Goal: Task Accomplishment & Management: Manage account settings

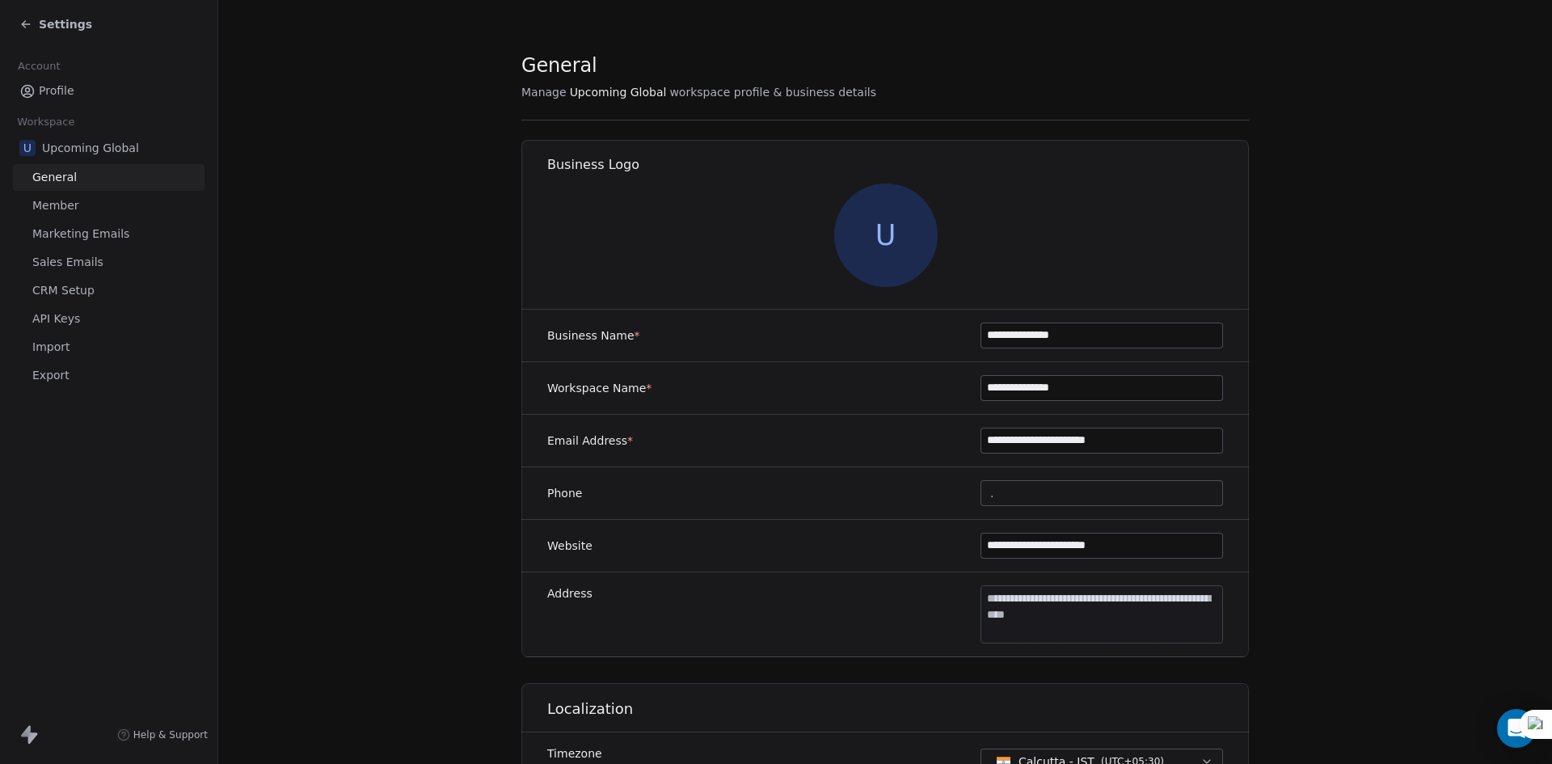
drag, startPoint x: 0, startPoint y: 0, endPoint x: 74, endPoint y: 26, distance: 78.0
click at [74, 26] on span "Settings" at bounding box center [65, 24] width 53 height 16
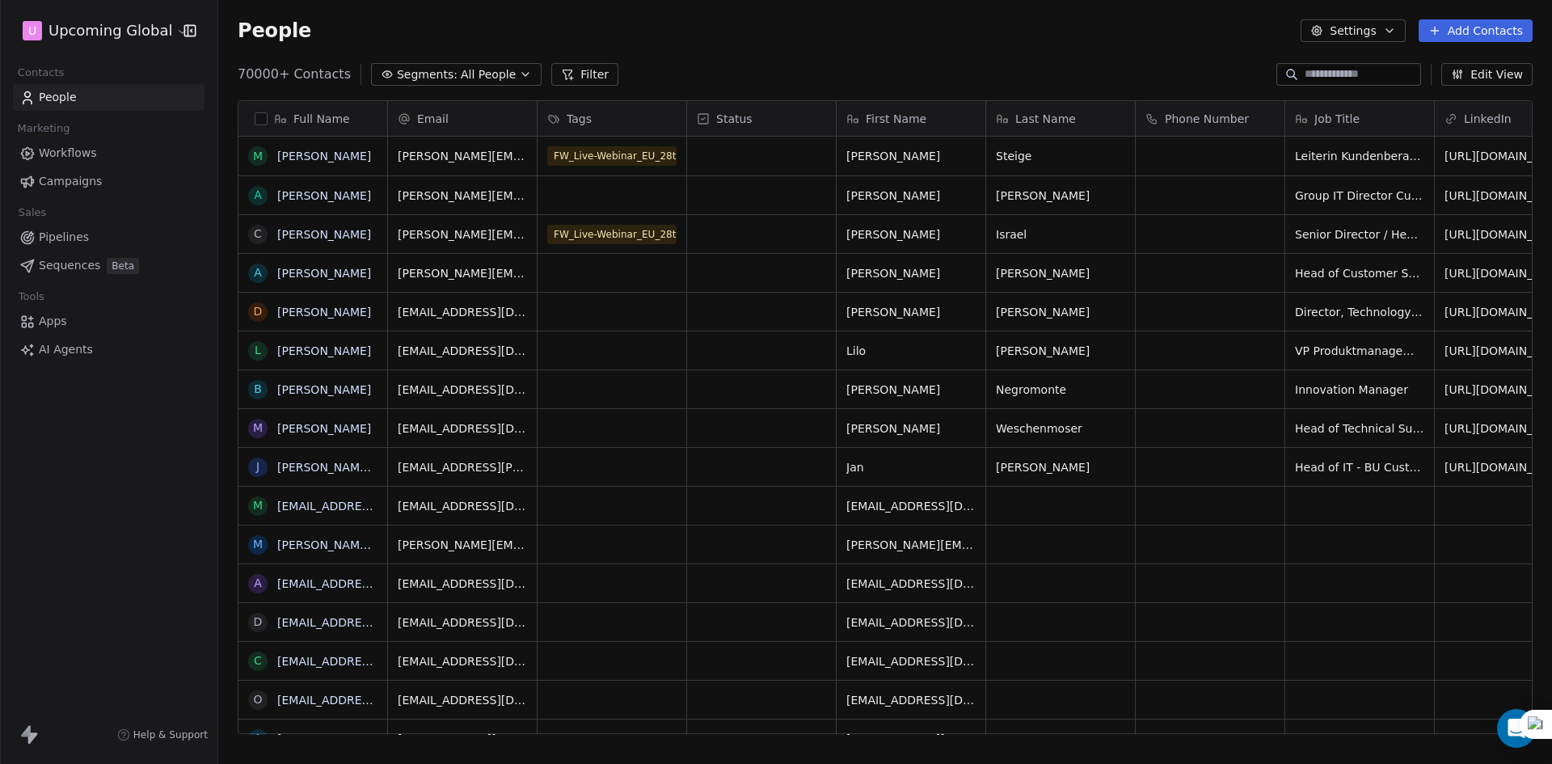
click at [431, 74] on span "Segments:" at bounding box center [427, 74] width 61 height 17
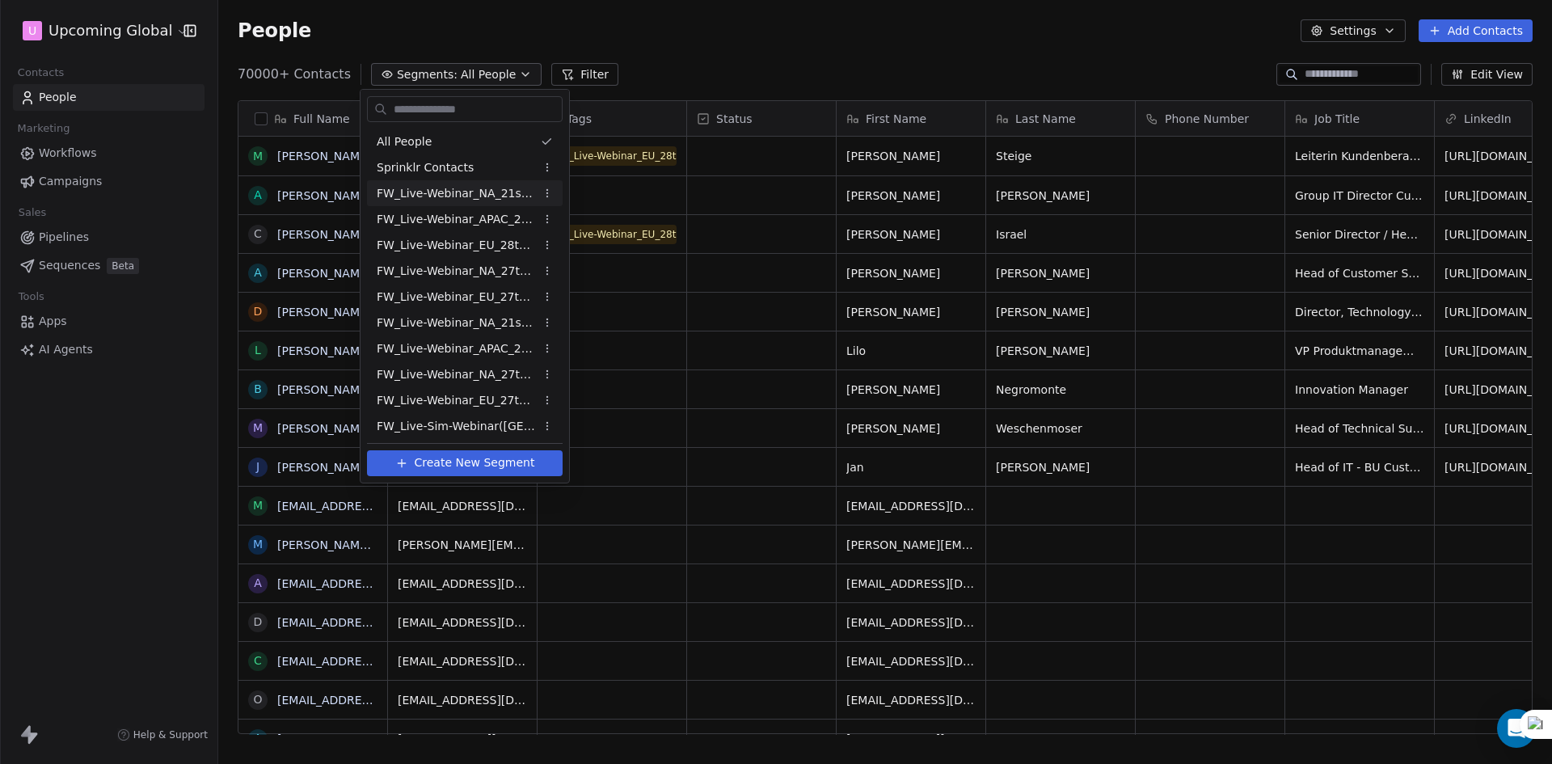
click at [721, 57] on html "U Upcoming Global Contacts People Marketing Workflows Campaigns Sales Pipelines…" at bounding box center [776, 382] width 1552 height 764
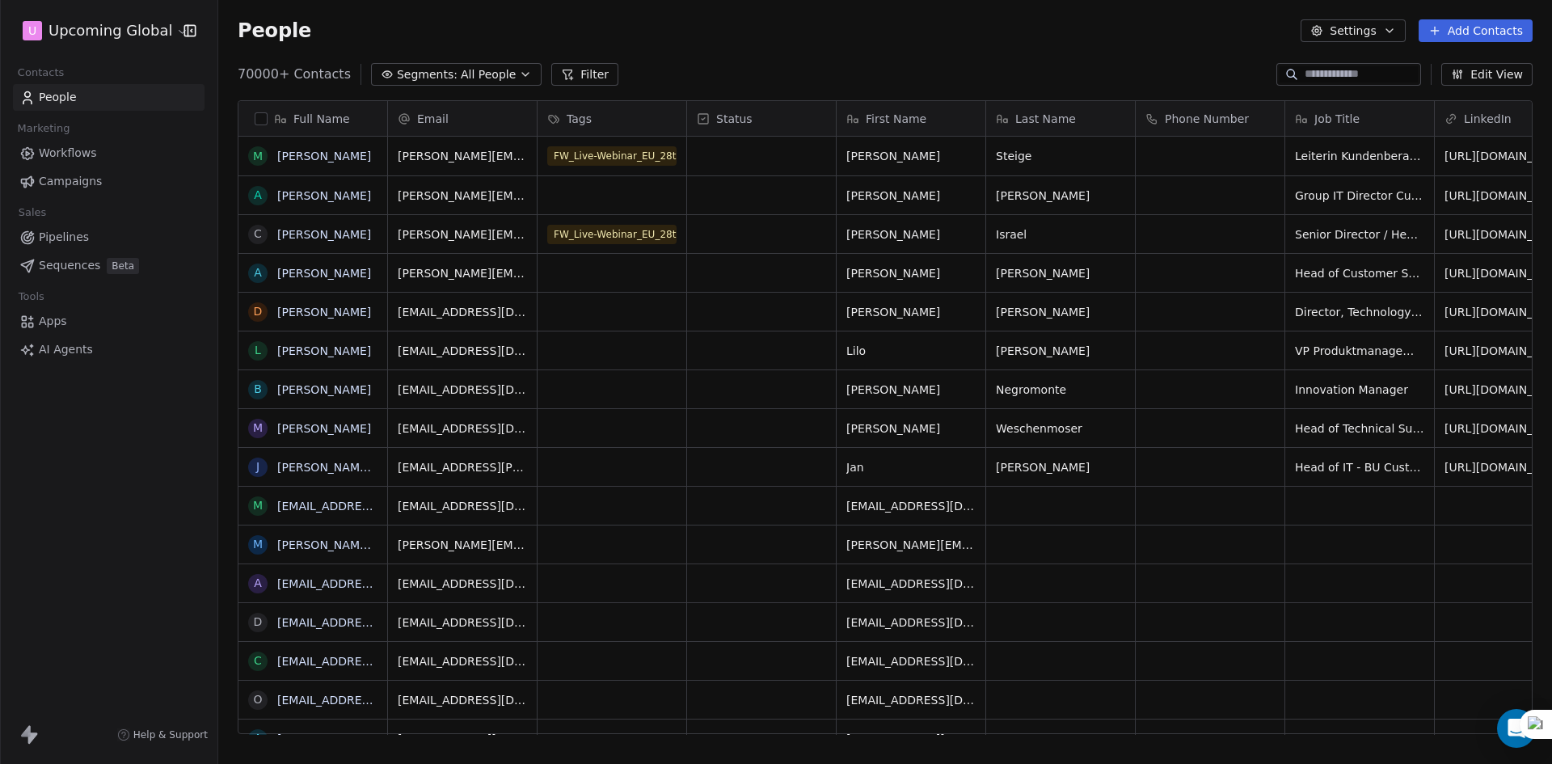
click at [578, 73] on button "Filter" at bounding box center [584, 74] width 67 height 23
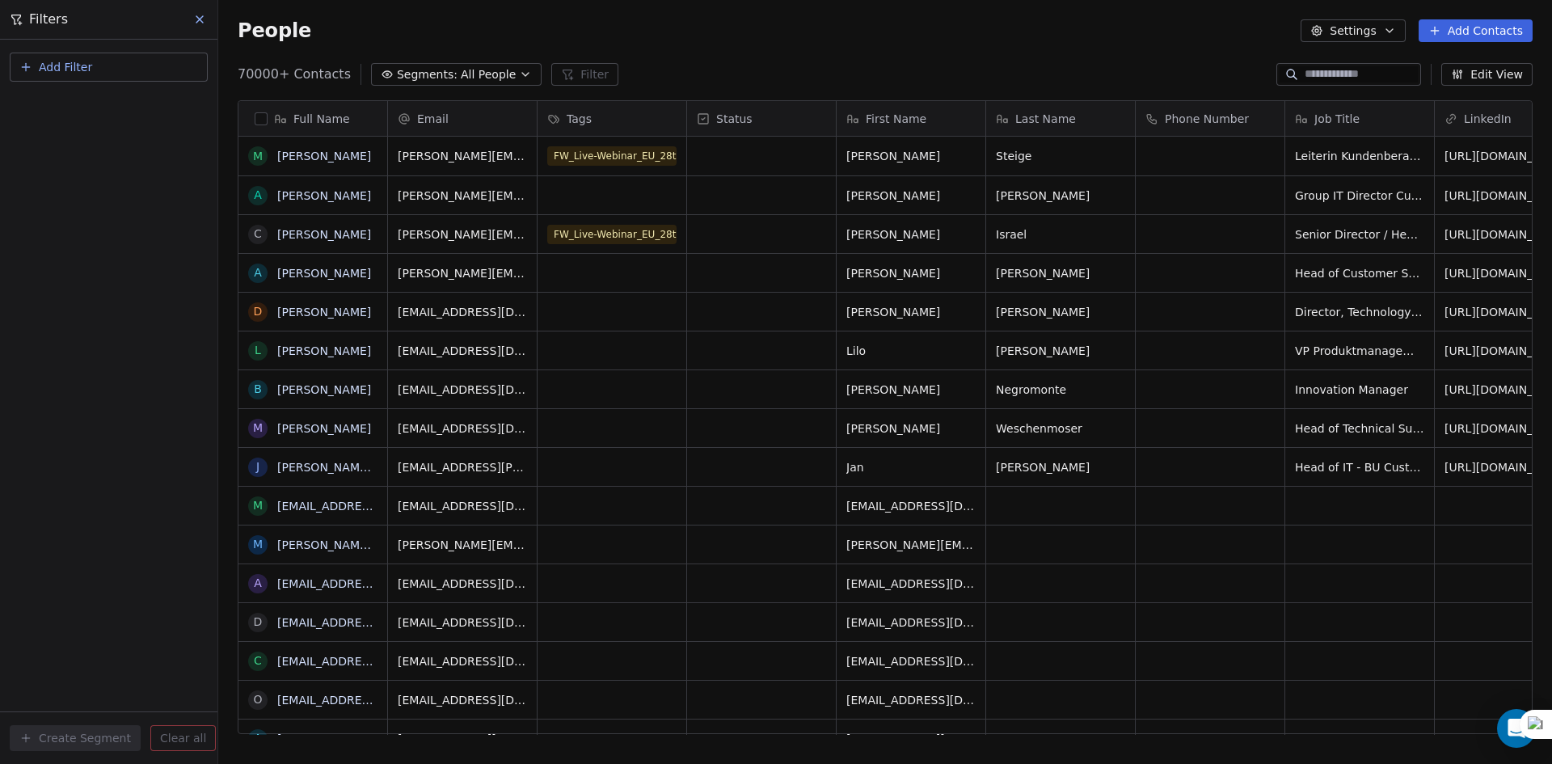
click at [85, 71] on span "Add Filter" at bounding box center [65, 67] width 53 height 17
click at [91, 117] on div "Contact properties" at bounding box center [108, 105] width 183 height 26
type input "****"
click at [90, 166] on div "Is" at bounding box center [108, 172] width 169 height 26
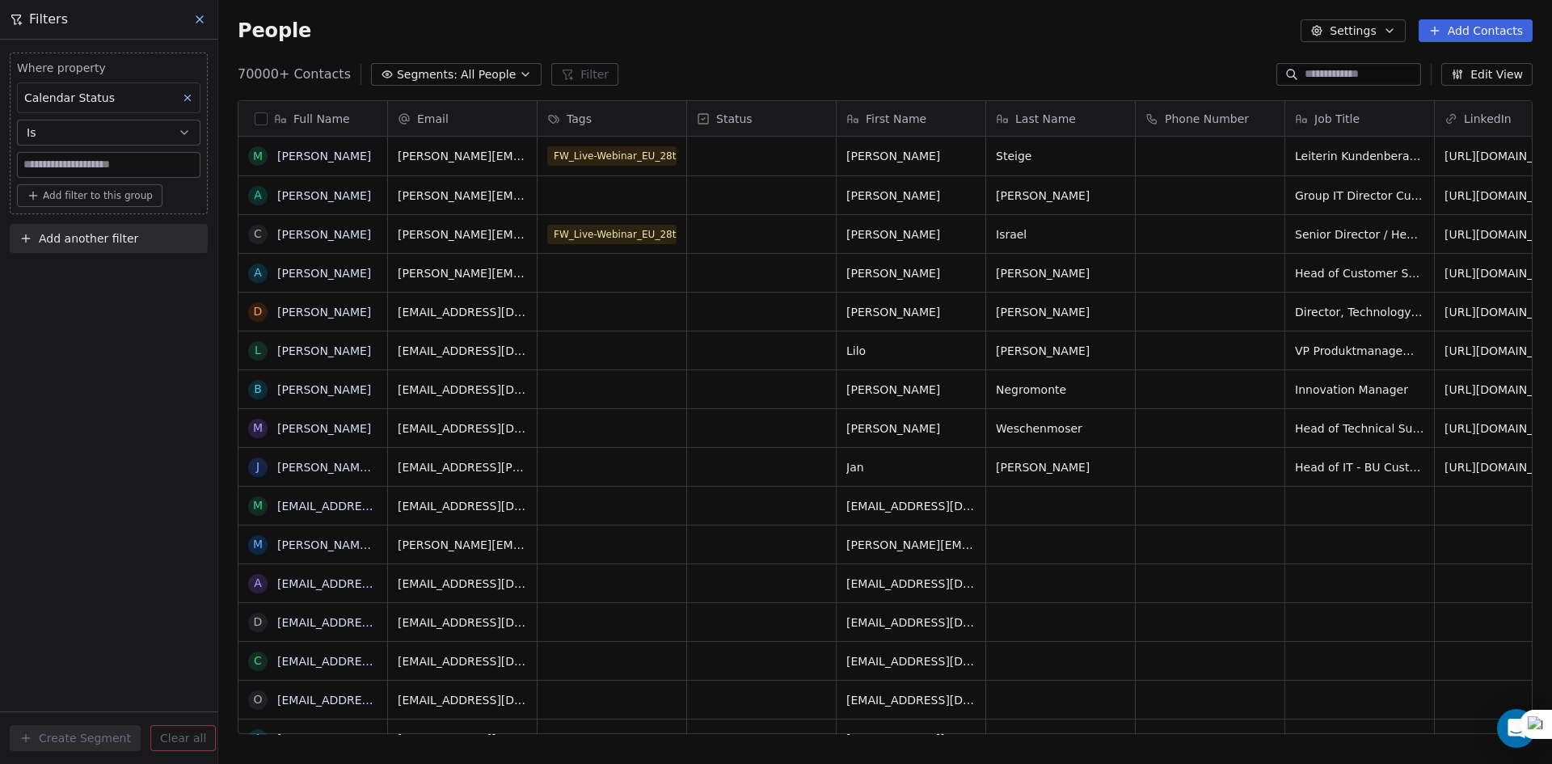
click at [90, 166] on input at bounding box center [109, 165] width 182 height 24
type input "********"
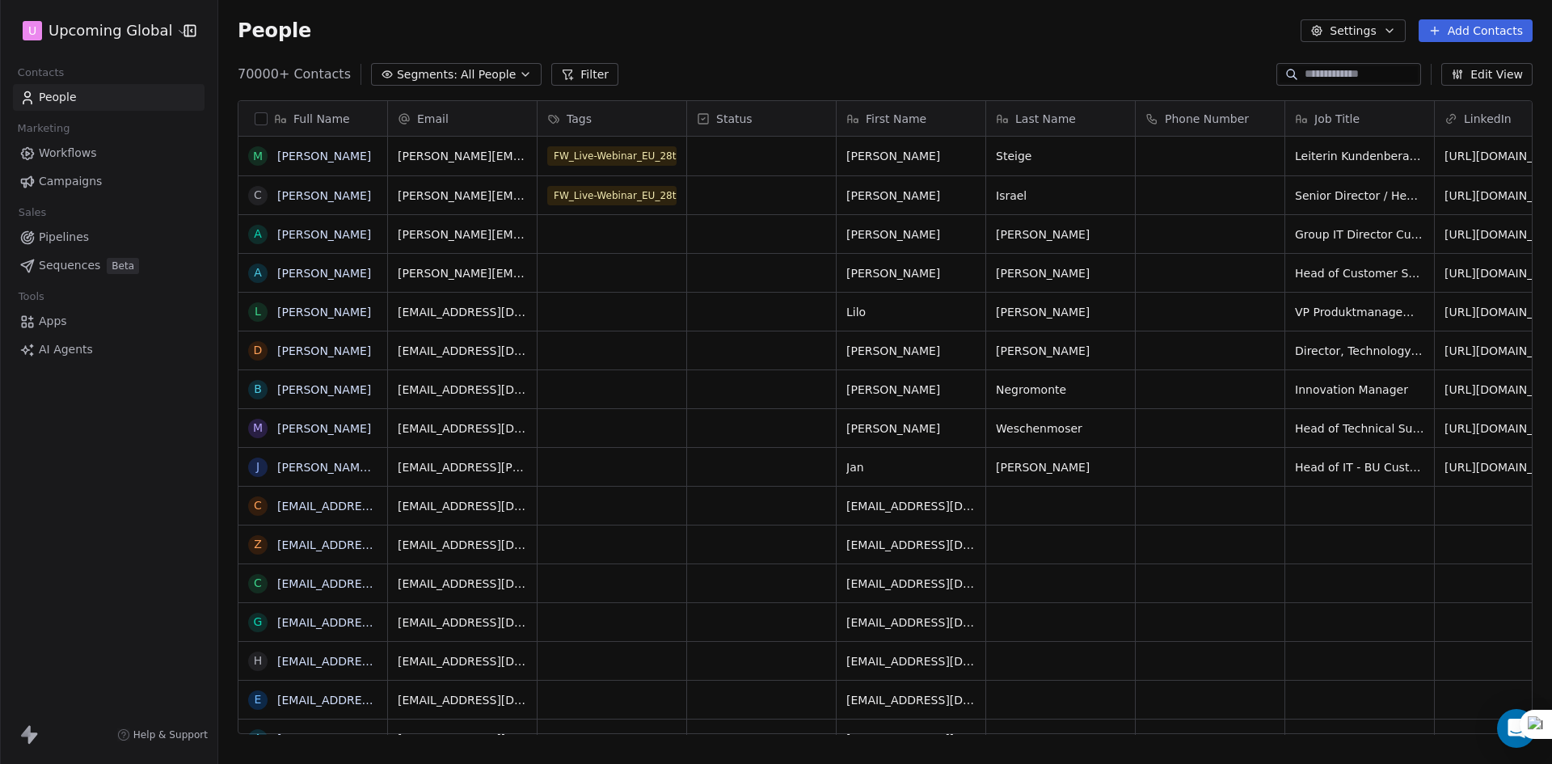
scroll to position [659, 1321]
drag, startPoint x: 1165, startPoint y: 183, endPoint x: 1551, endPoint y: 263, distance: 393.7
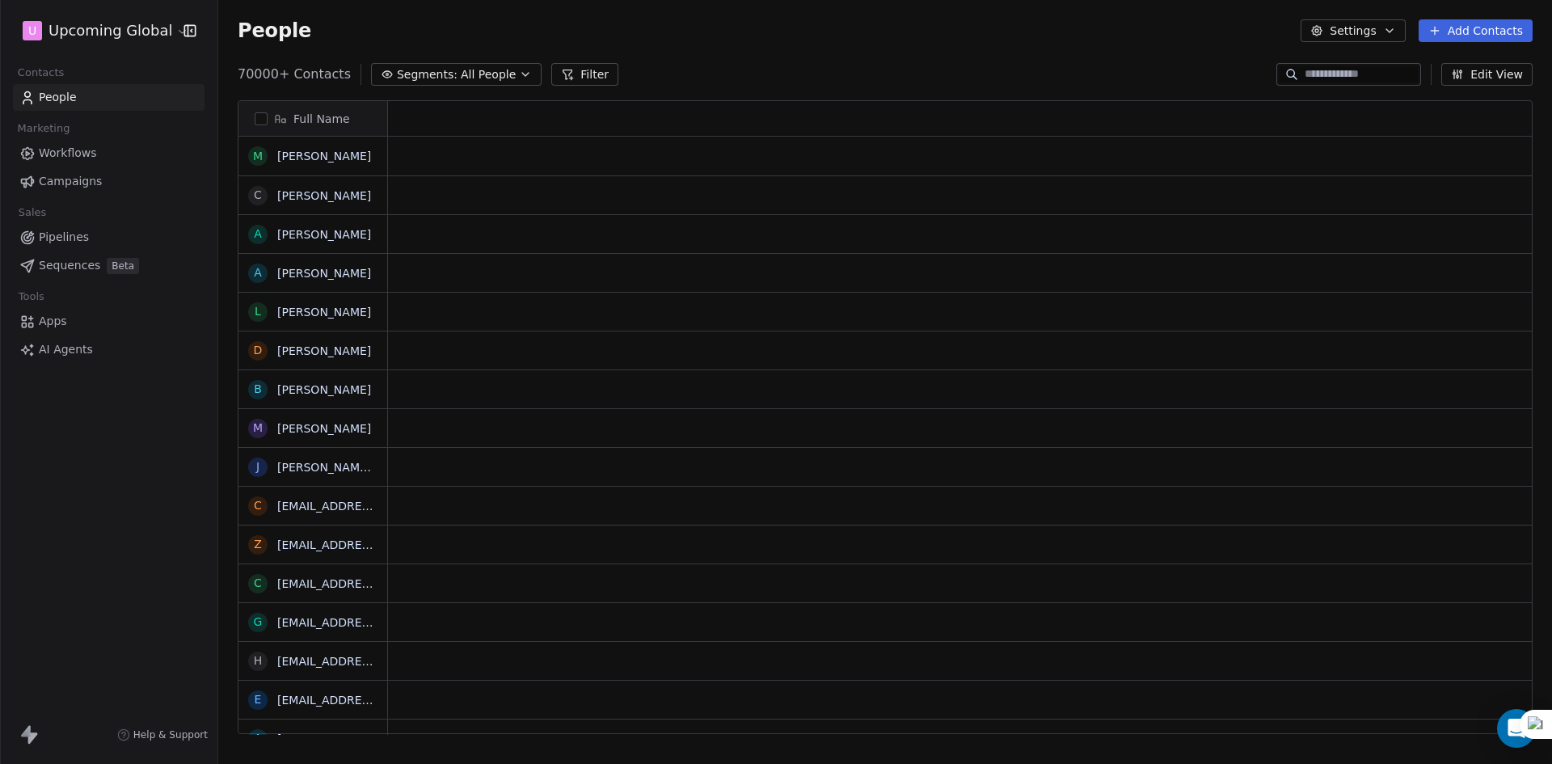
scroll to position [0, 0]
